Goal: Task Accomplishment & Management: Manage account settings

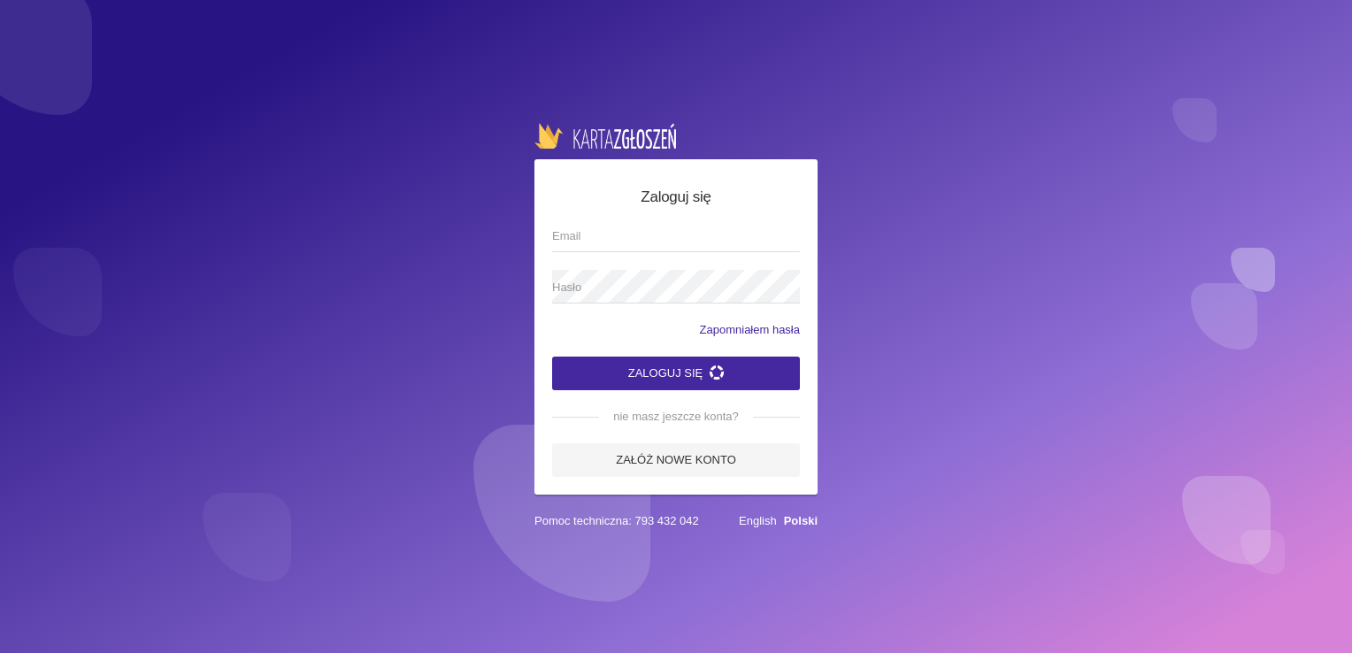
click at [665, 239] on input "Email" at bounding box center [676, 236] width 248 height 34
type input "kontaktyourspace@gmail.com"
click at [599, 288] on span "Hasło" at bounding box center [667, 288] width 230 height 18
click at [552, 357] on button "Zaloguj się" at bounding box center [676, 374] width 248 height 34
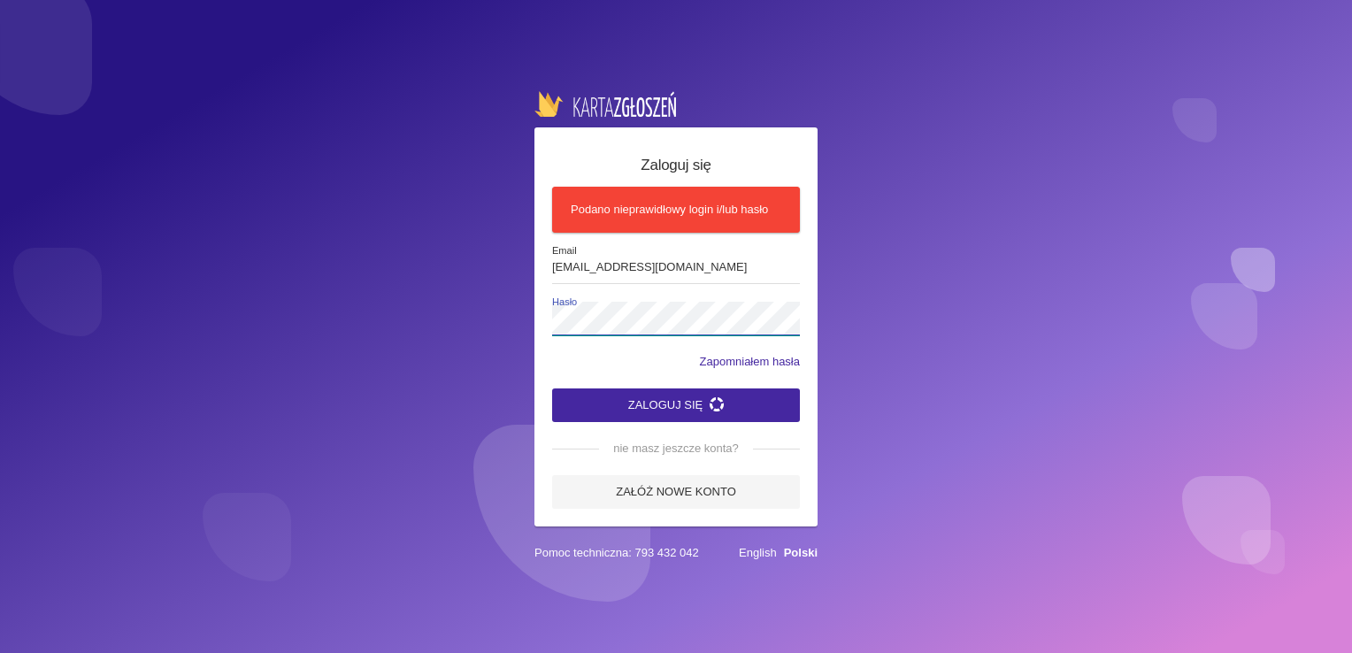
click at [448, 342] on div "Zaloguj się Podano nieprawidłowy login i/lub hasło kontaktyourspace@gmail.com E…" at bounding box center [676, 326] width 1352 height 653
click at [645, 405] on button "Zaloguj się" at bounding box center [676, 405] width 248 height 34
click at [666, 402] on button "Zaloguj się" at bounding box center [676, 405] width 248 height 34
click at [770, 351] on app-labeled-field "Hasło" at bounding box center [676, 327] width 248 height 51
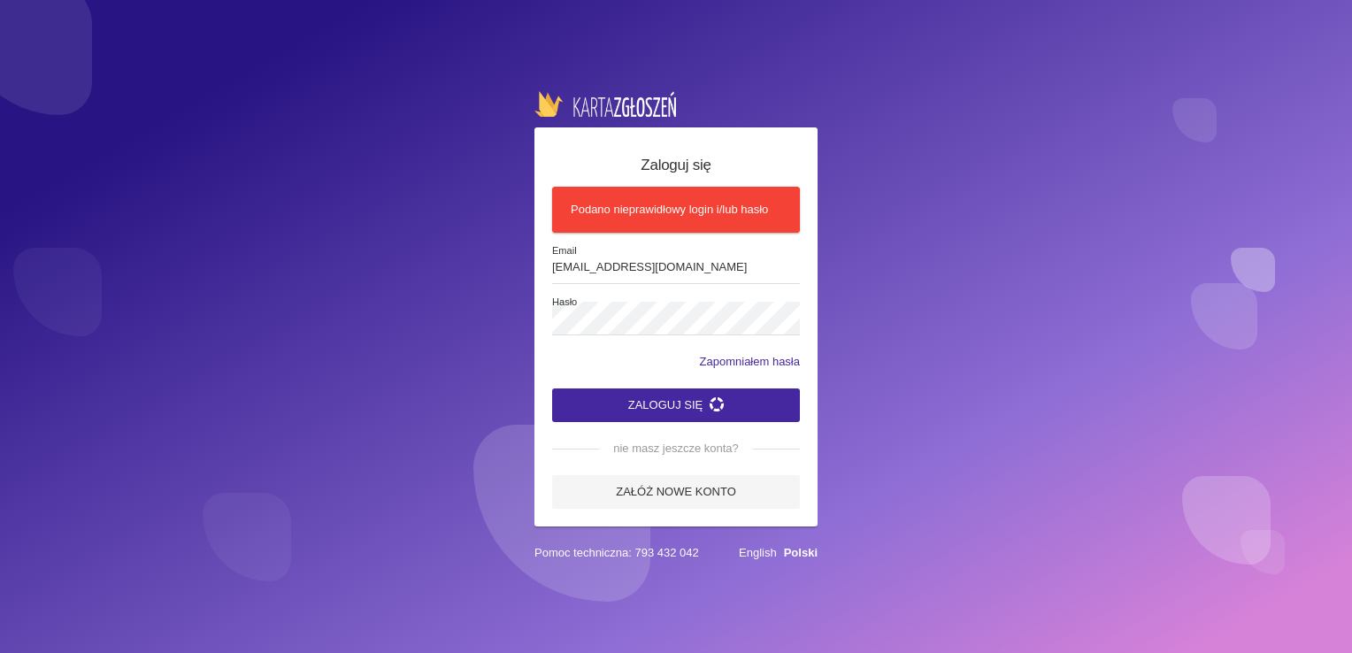
click at [770, 360] on link "Zapomniałem hasła" at bounding box center [750, 362] width 100 height 18
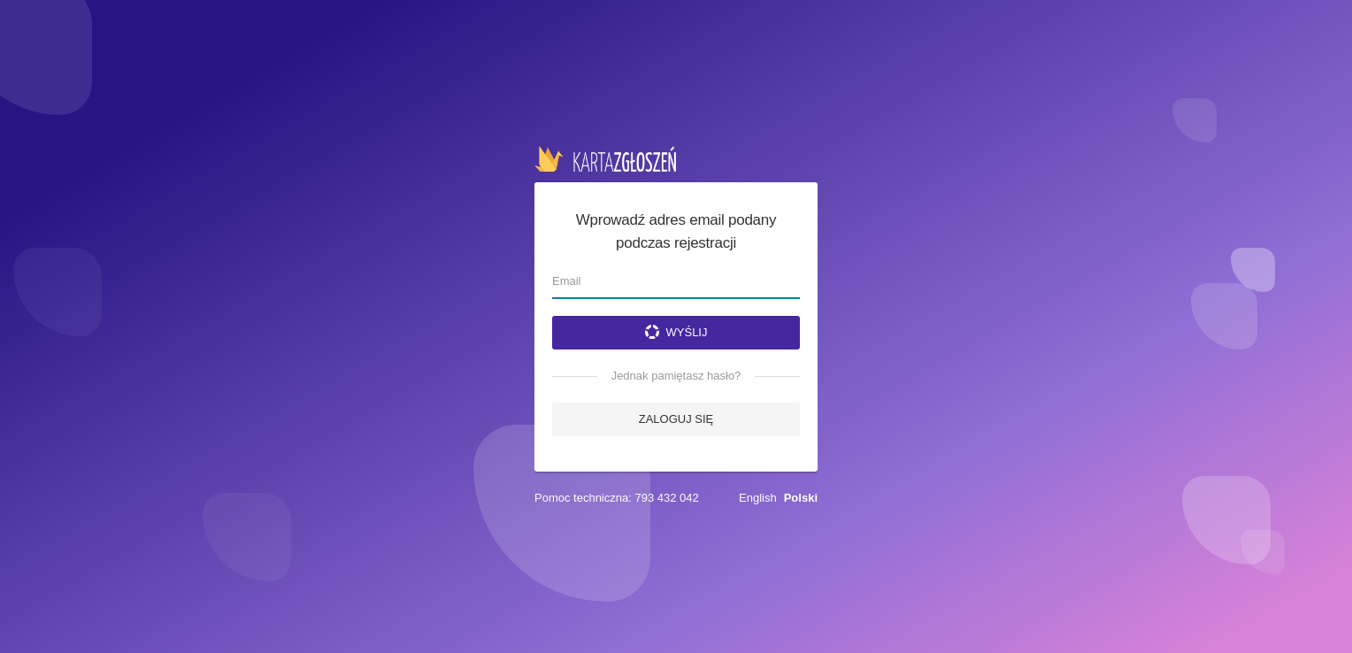
click at [653, 286] on input "email" at bounding box center [676, 282] width 248 height 34
type input "kontaktyourspace@gmail.com"
click at [665, 327] on button "Wyślij" at bounding box center [676, 333] width 248 height 34
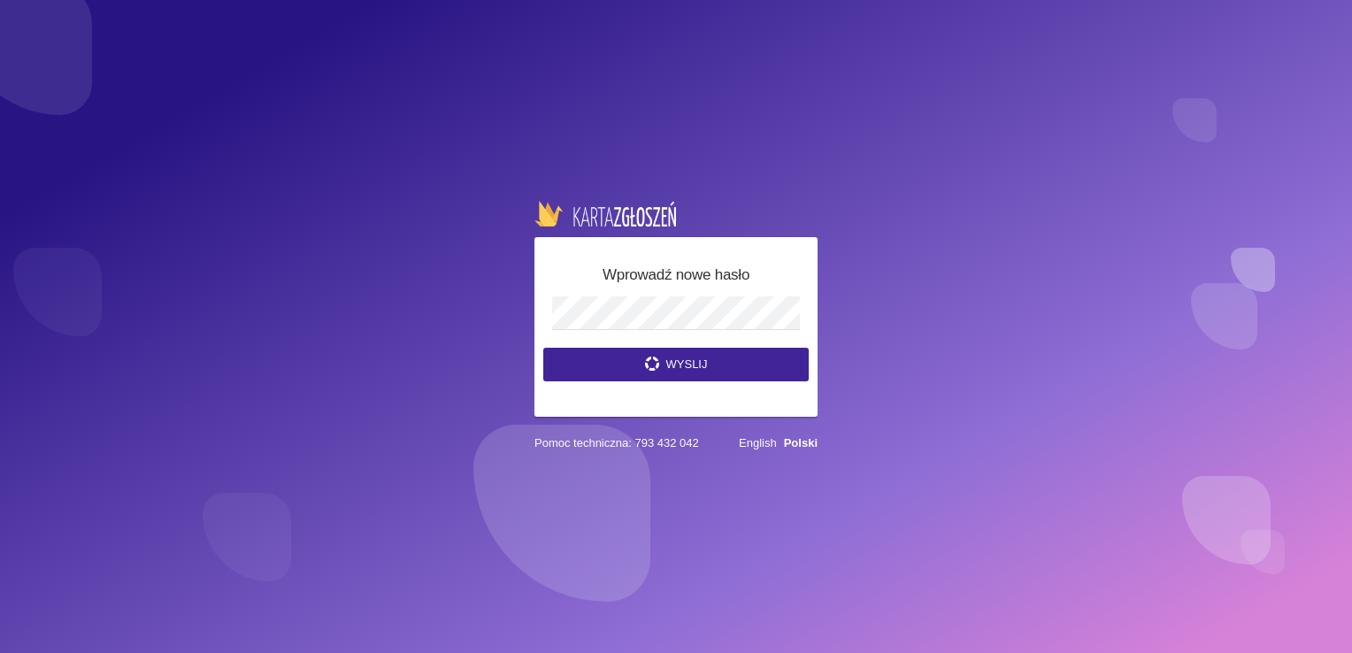
click at [761, 350] on button "Wyslij" at bounding box center [675, 365] width 265 height 34
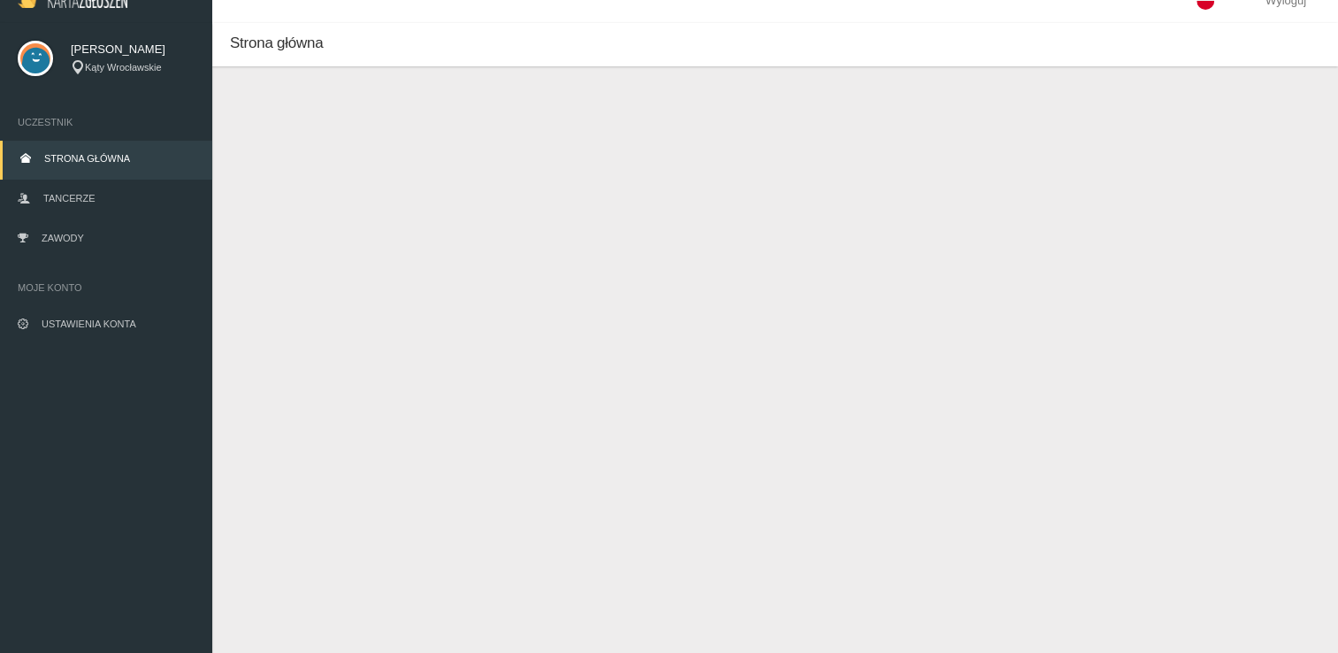
scroll to position [44, 0]
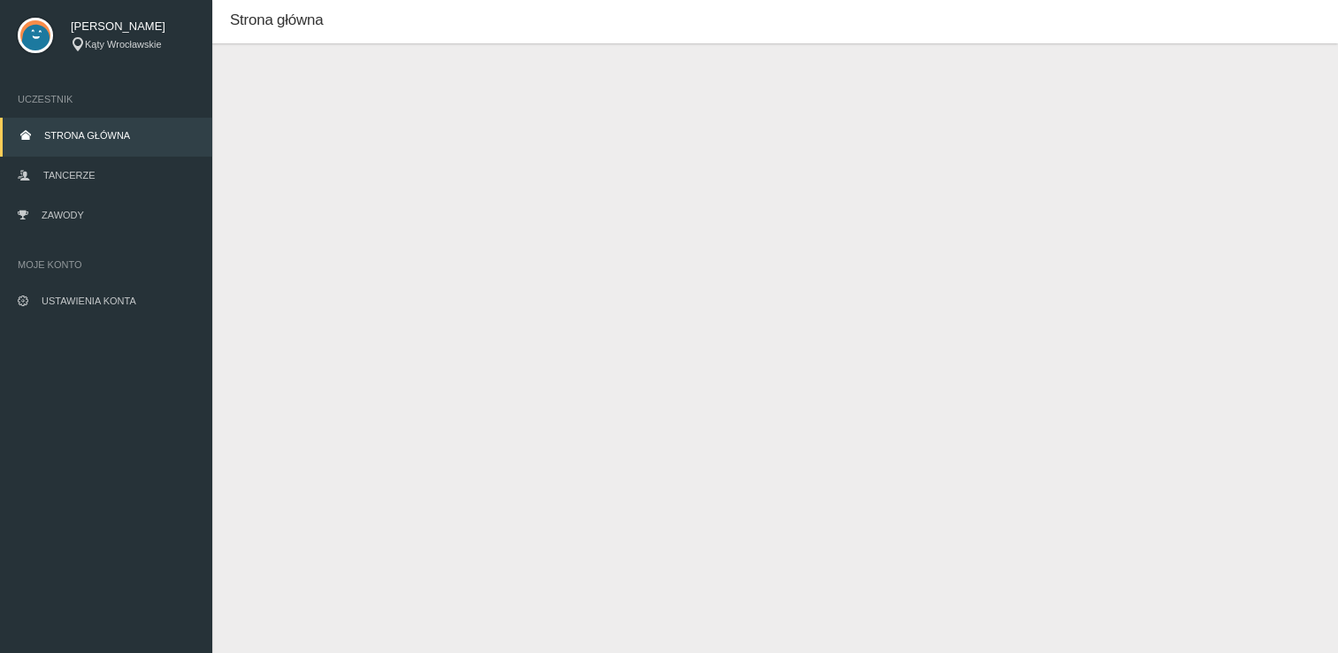
click at [106, 142] on link "Strona główna" at bounding box center [106, 137] width 212 height 39
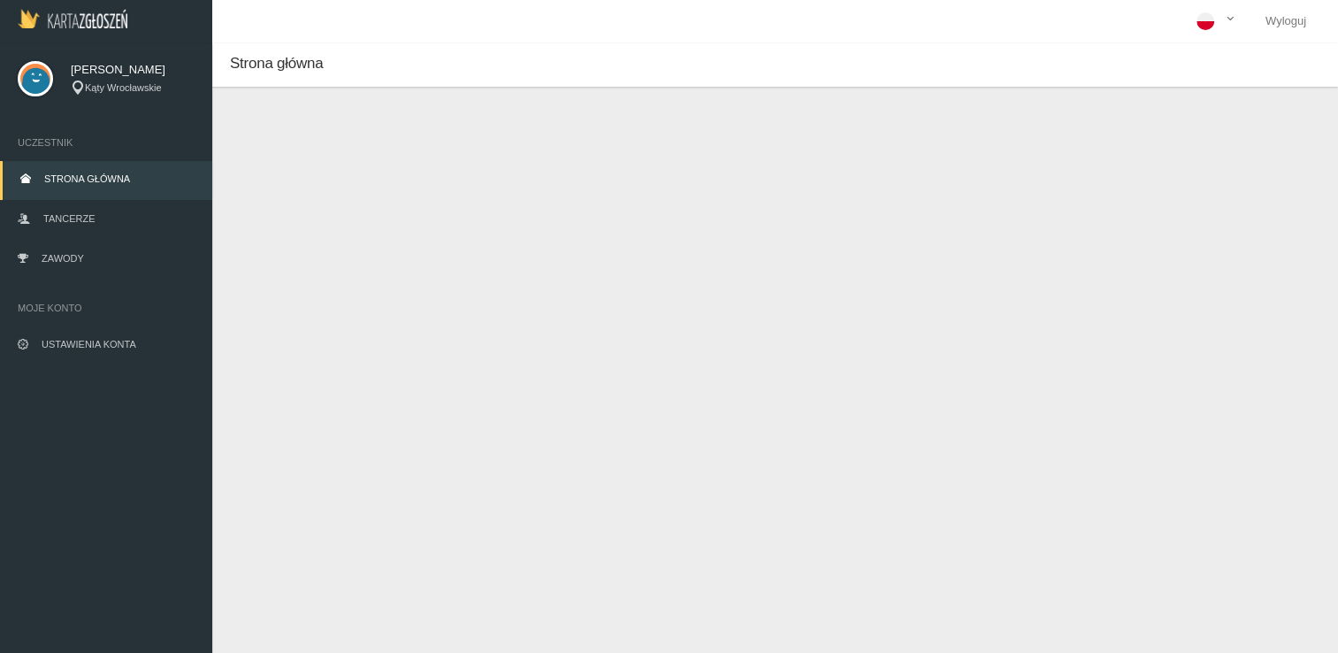
scroll to position [0, 0]
click at [71, 214] on span "Tancerze" at bounding box center [68, 219] width 51 height 11
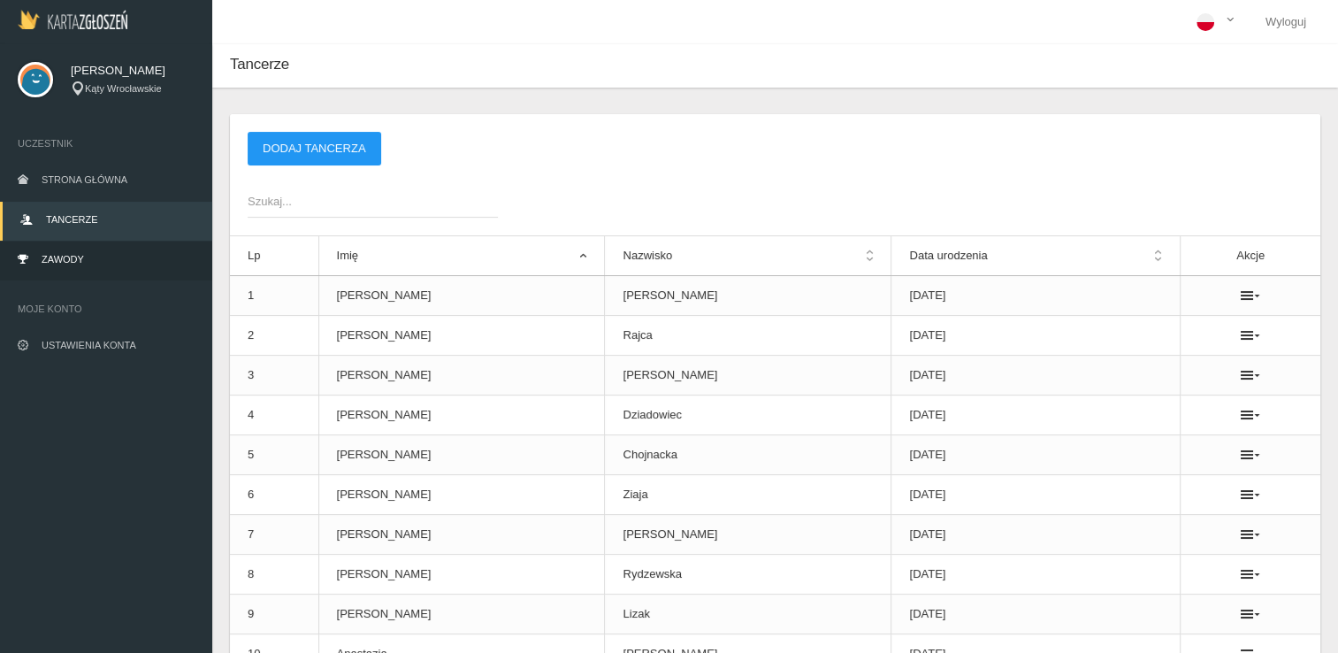
click at [67, 257] on span "Zawody" at bounding box center [63, 259] width 42 height 11
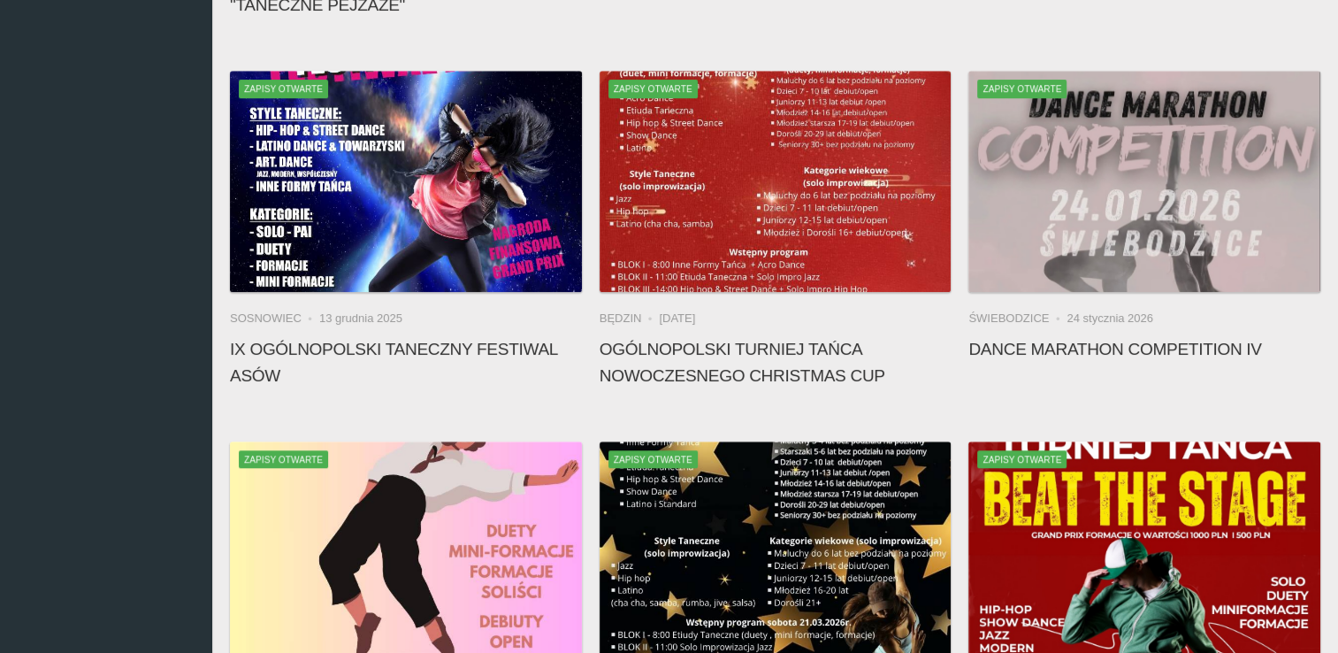
scroll to position [1062, 0]
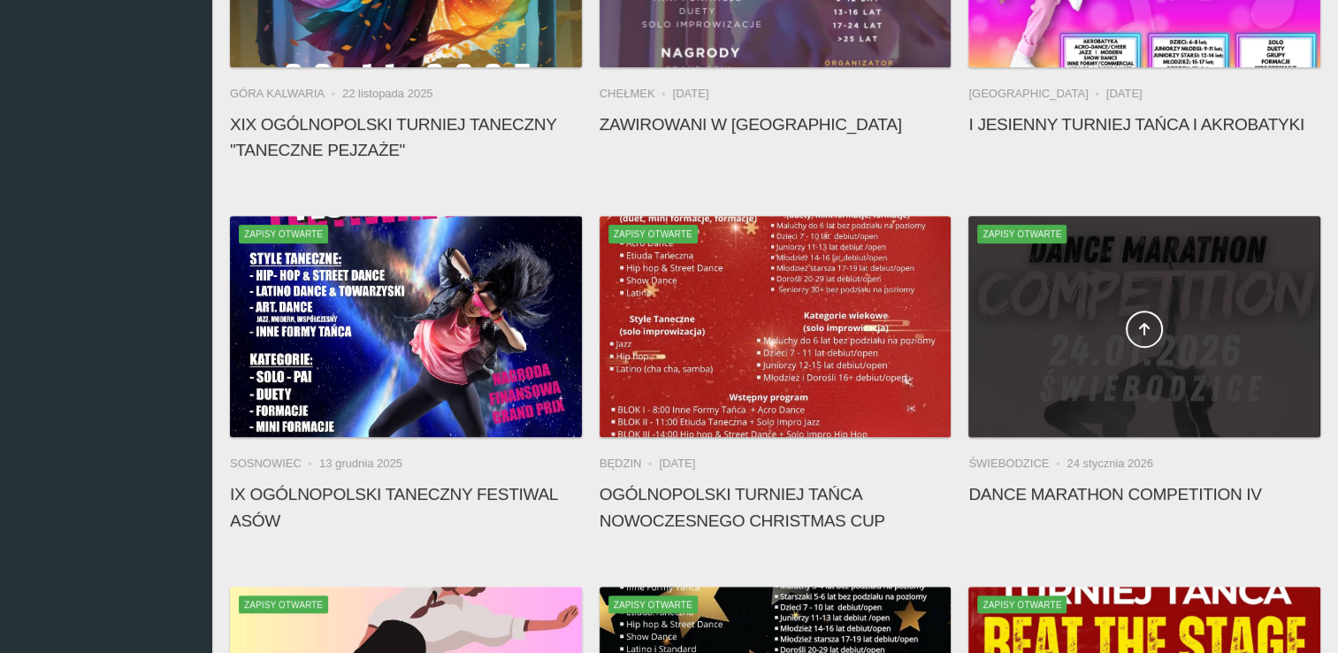
click at [1151, 287] on div at bounding box center [1145, 326] width 352 height 221
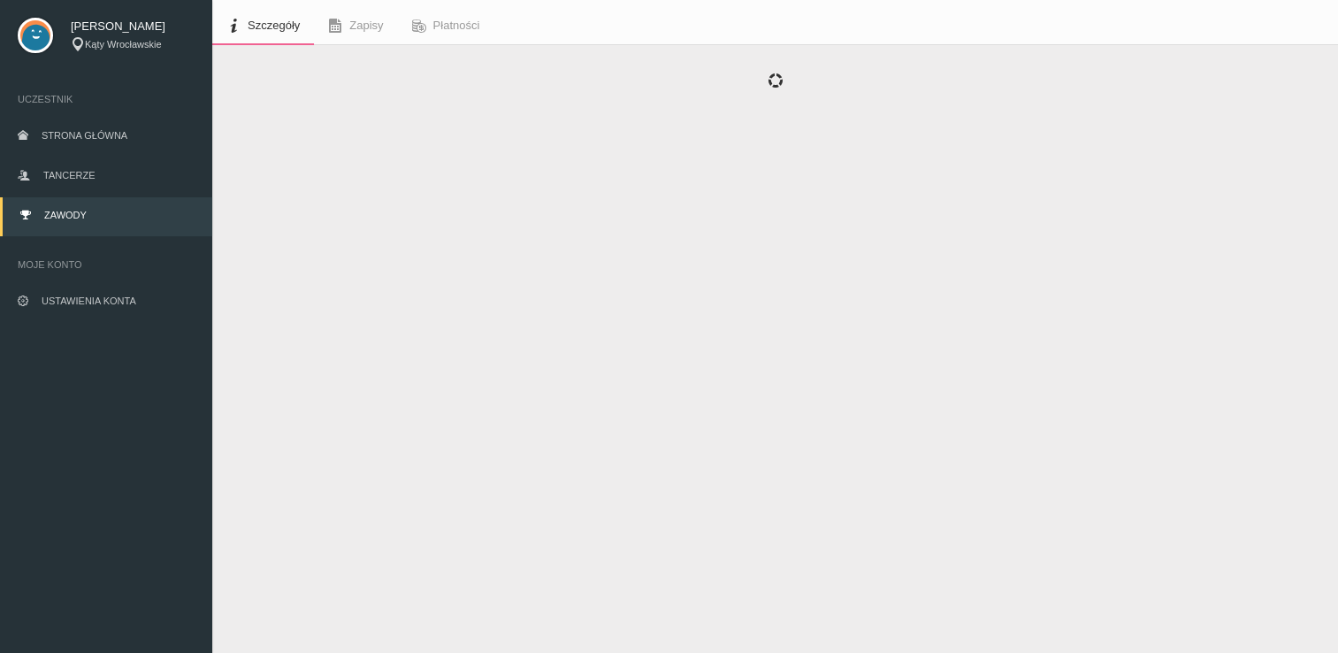
scroll to position [44, 0]
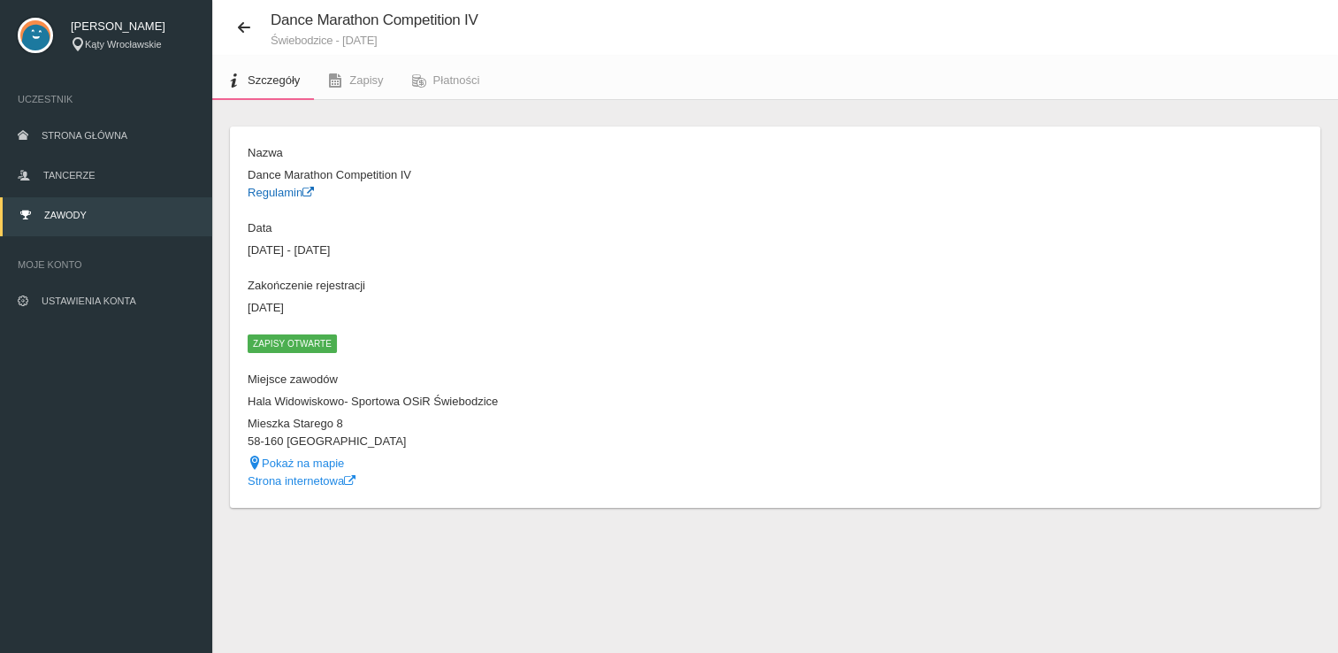
click at [274, 196] on link "Regulamin" at bounding box center [281, 192] width 66 height 13
